Goal: Task Accomplishment & Management: Manage account settings

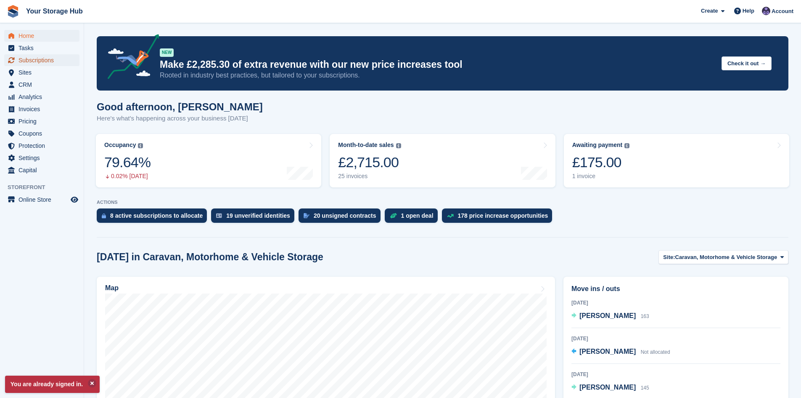
click at [49, 59] on span "Subscriptions" at bounding box center [44, 60] width 50 height 12
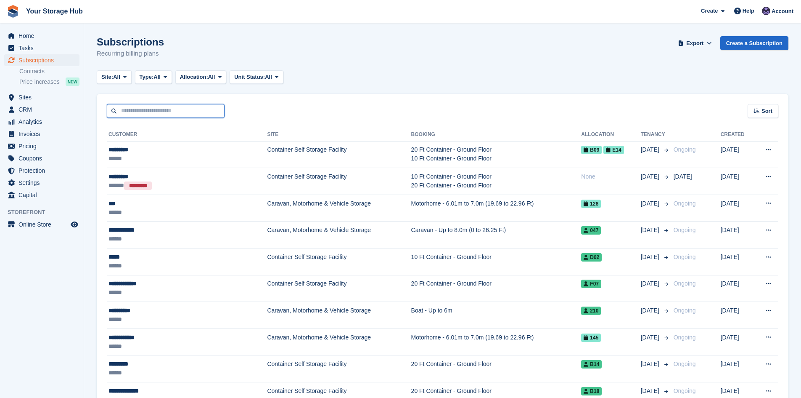
click at [136, 114] on input "text" at bounding box center [166, 111] width 118 height 14
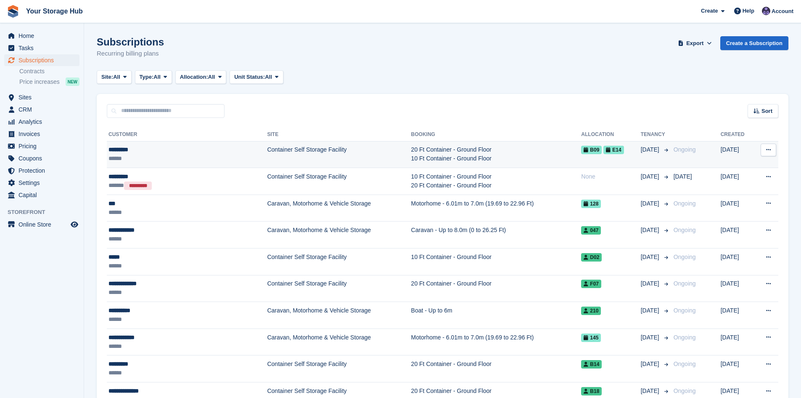
click at [132, 150] on div "*********" at bounding box center [166, 149] width 114 height 9
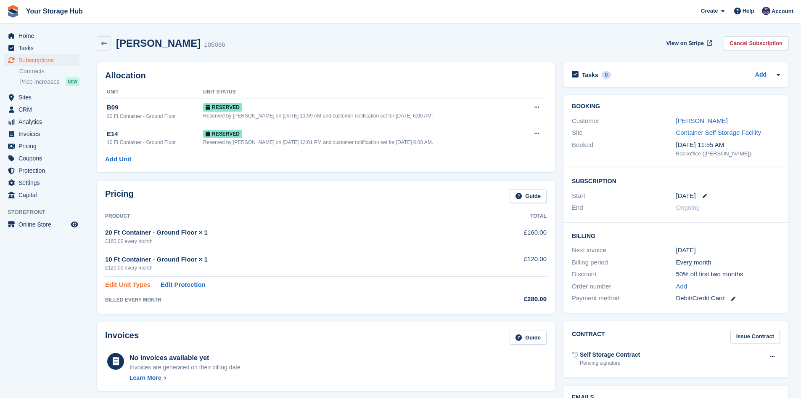
click at [127, 286] on link "Edit Unit Types" at bounding box center [127, 285] width 45 height 10
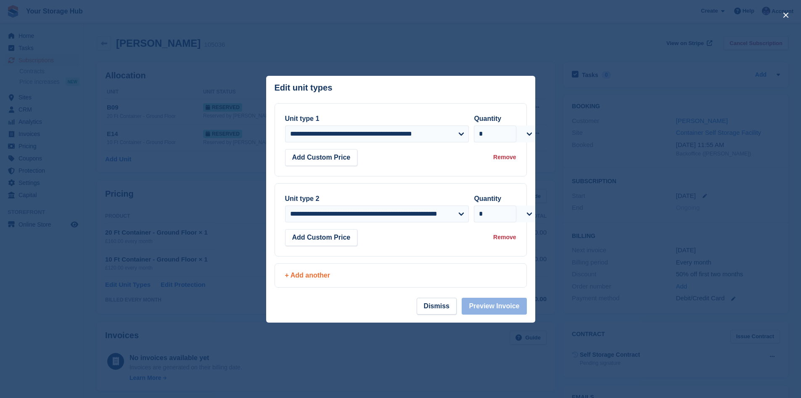
click at [326, 278] on div "+ Add another" at bounding box center [400, 275] width 231 height 10
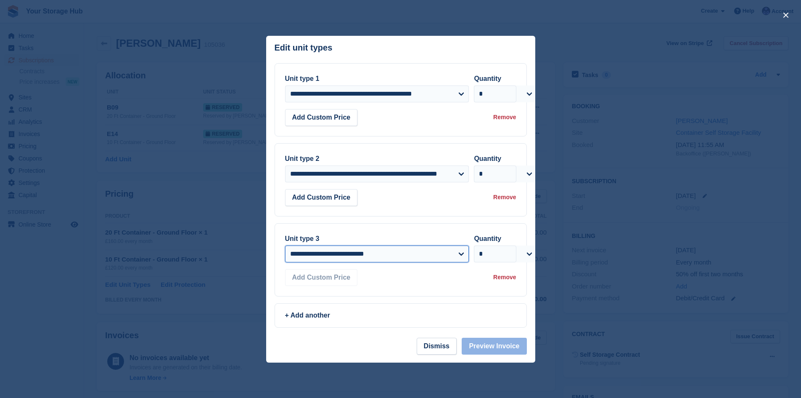
click at [318, 257] on select "**********" at bounding box center [377, 253] width 184 height 17
select select "*****"
click at [285, 246] on select "**********" at bounding box center [377, 253] width 184 height 17
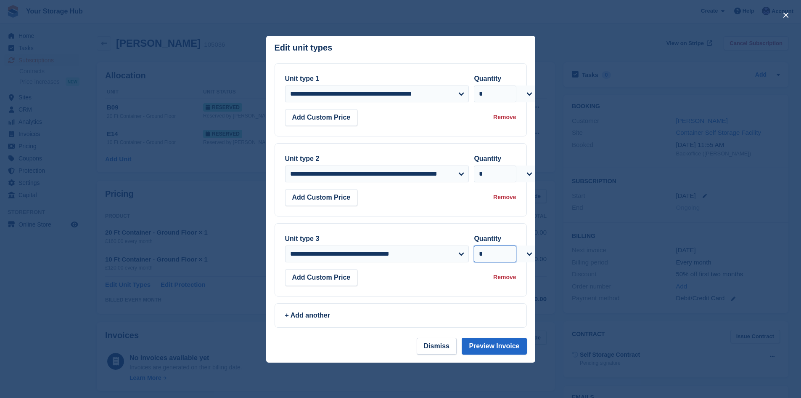
click at [511, 253] on select "* * * * * * * * * ** ** ** ** ** ** ** ** ** ** ** ** ** ** ** ** ** ** ** ** *…" at bounding box center [495, 253] width 42 height 17
select select "*"
click at [474, 246] on select "* * * * * * * * * ** ** ** ** ** ** ** ** ** ** ** ** ** ** ** ** ** ** ** ** *…" at bounding box center [495, 253] width 42 height 17
click at [501, 347] on button "Preview Invoice" at bounding box center [494, 345] width 65 height 17
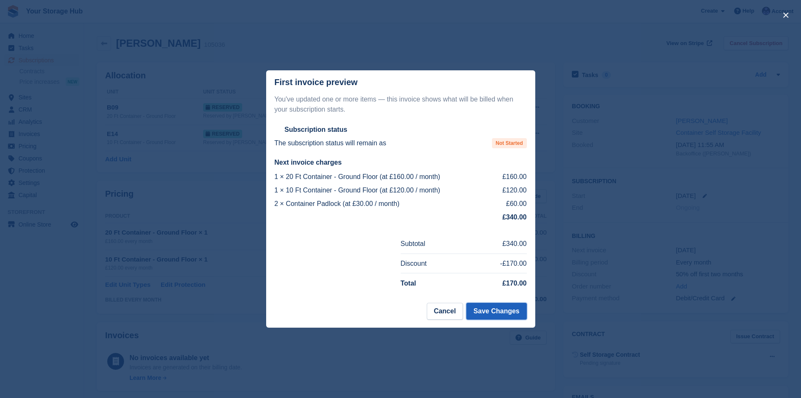
click at [496, 310] on button "Save Changes" at bounding box center [497, 310] width 60 height 17
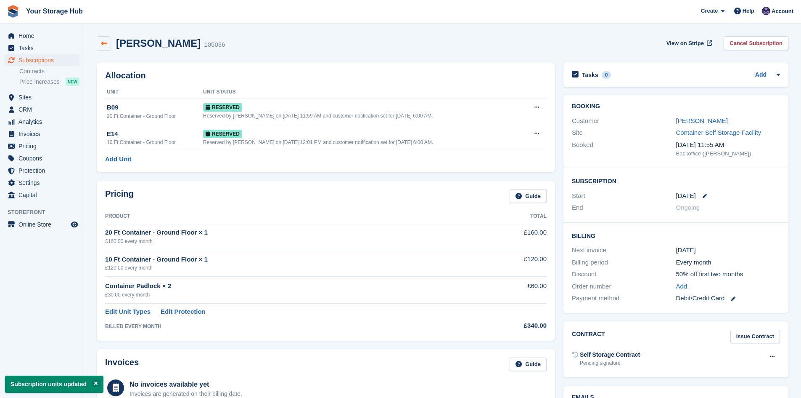
click at [102, 39] on link at bounding box center [104, 43] width 14 height 14
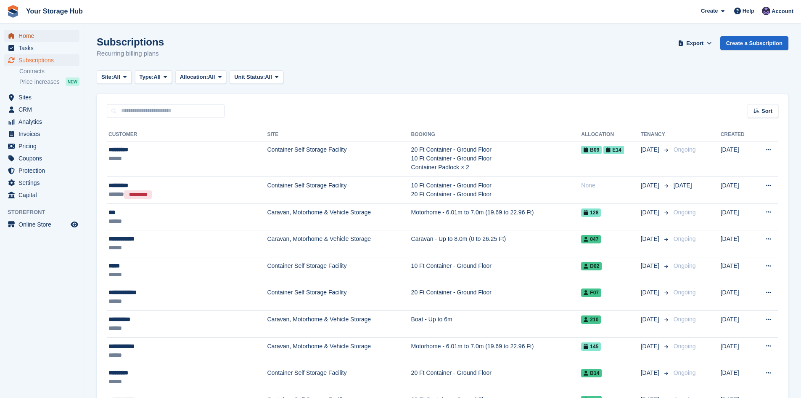
click at [42, 34] on span "Home" at bounding box center [44, 36] width 50 height 12
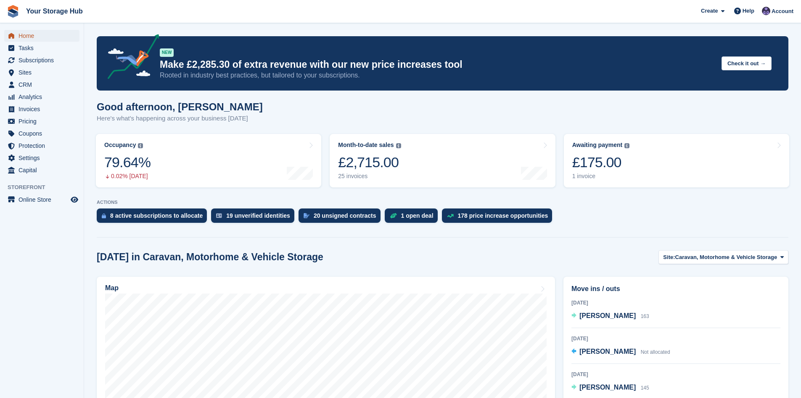
click at [26, 33] on span "Home" at bounding box center [44, 36] width 50 height 12
click at [30, 34] on span "Home" at bounding box center [44, 36] width 50 height 12
click at [31, 60] on span "Subscriptions" at bounding box center [44, 60] width 50 height 12
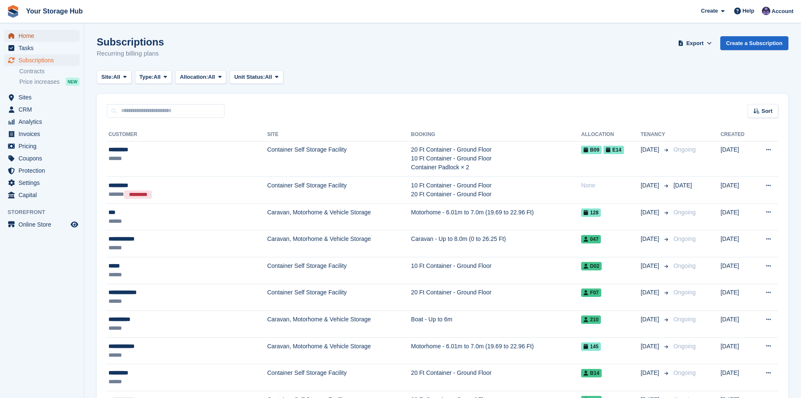
click at [29, 38] on span "Home" at bounding box center [44, 36] width 50 height 12
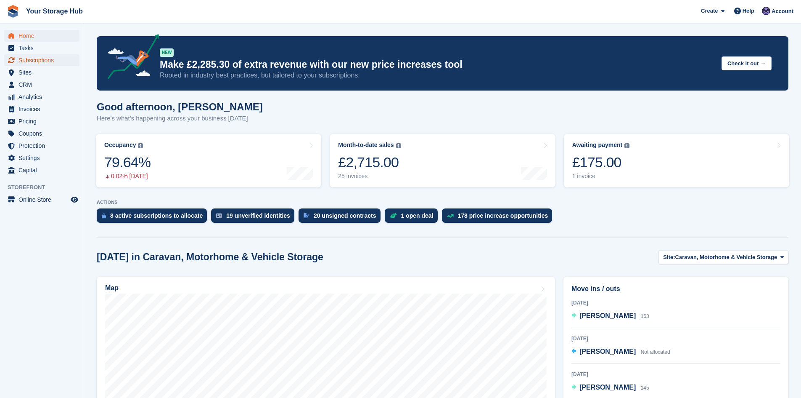
click at [42, 57] on span "Subscriptions" at bounding box center [44, 60] width 50 height 12
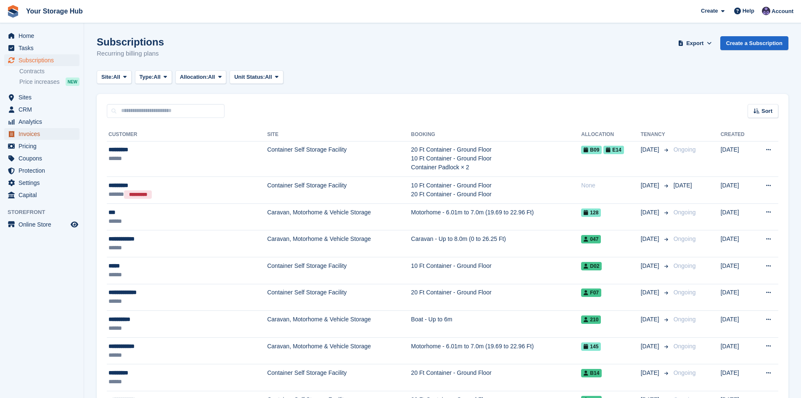
click at [31, 138] on span "Invoices" at bounding box center [44, 134] width 50 height 12
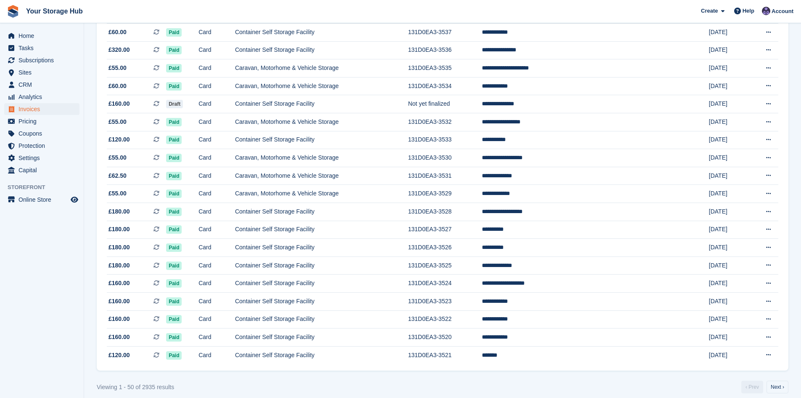
scroll to position [681, 0]
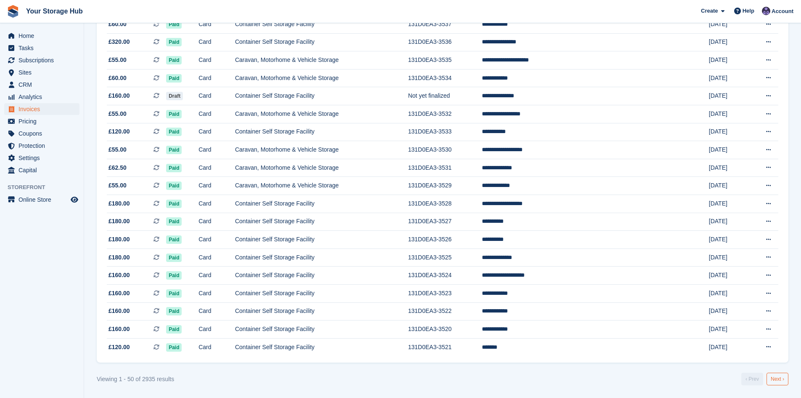
click at [782, 377] on link "Next ›" at bounding box center [778, 378] width 22 height 13
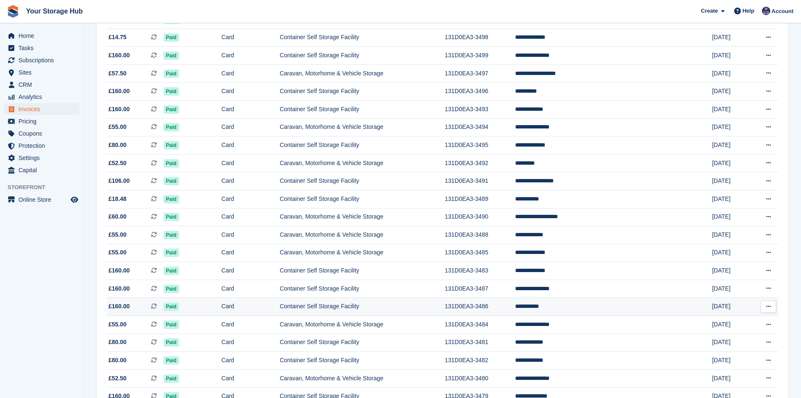
scroll to position [302, 0]
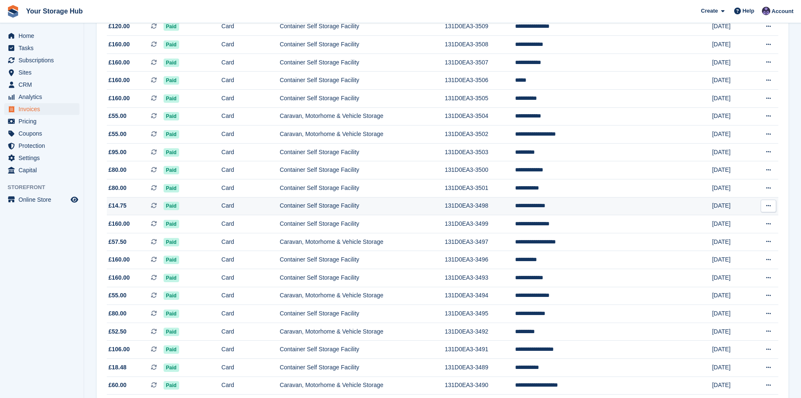
click at [246, 204] on td "Card" at bounding box center [251, 206] width 58 height 18
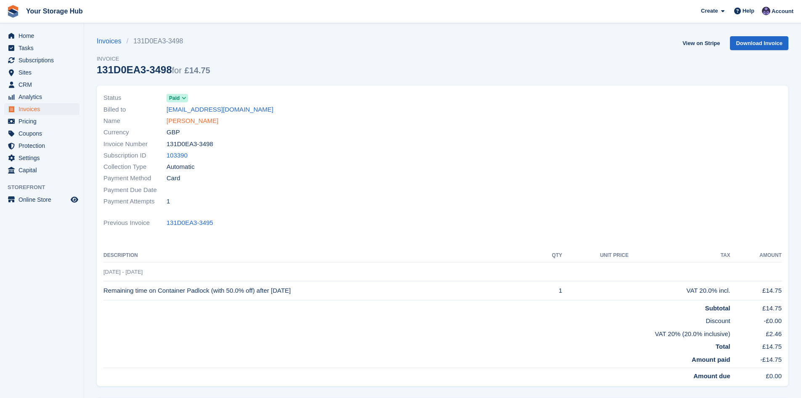
click at [195, 122] on link "[PERSON_NAME]" at bounding box center [193, 121] width 52 height 10
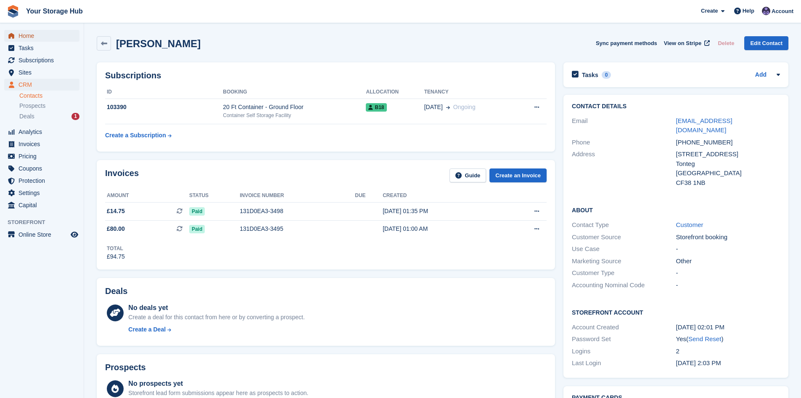
click at [30, 36] on span "Home" at bounding box center [44, 36] width 50 height 12
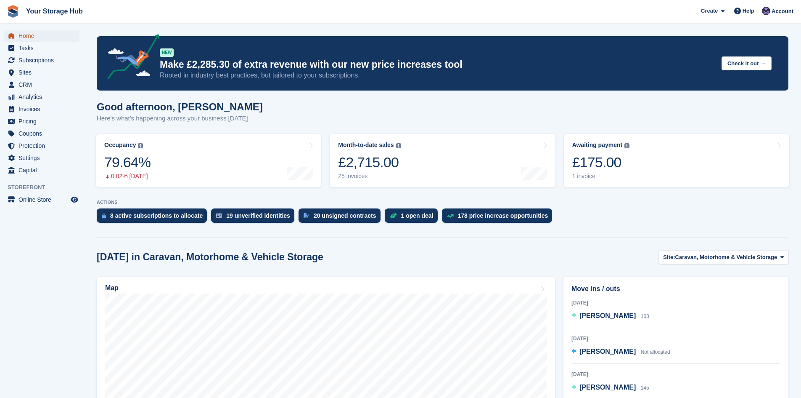
click at [31, 33] on span "Home" at bounding box center [44, 36] width 50 height 12
click at [34, 38] on span "Home" at bounding box center [44, 36] width 50 height 12
click at [25, 34] on span "Home" at bounding box center [44, 36] width 50 height 12
click at [25, 63] on span "Subscriptions" at bounding box center [44, 60] width 50 height 12
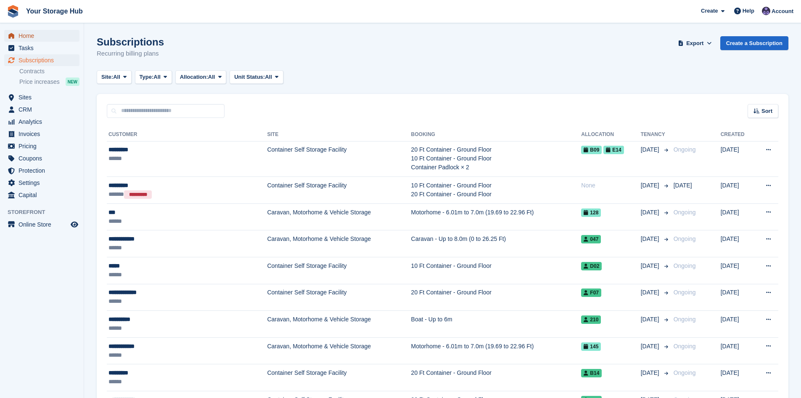
click at [42, 39] on span "Home" at bounding box center [44, 36] width 50 height 12
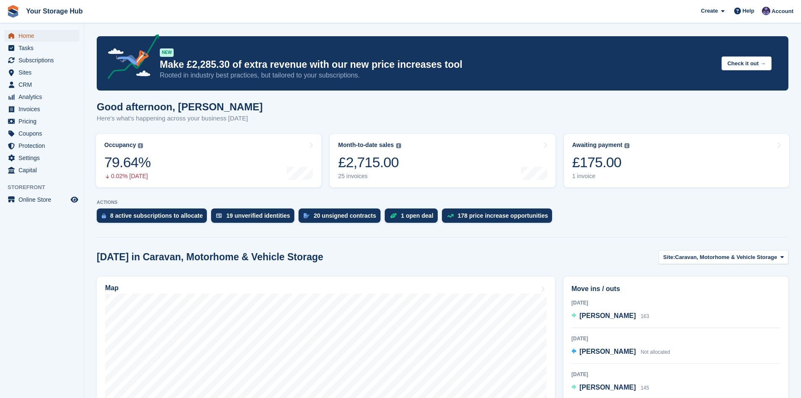
click at [32, 40] on span "Home" at bounding box center [44, 36] width 50 height 12
click at [27, 38] on span "Home" at bounding box center [44, 36] width 50 height 12
